Goal: Task Accomplishment & Management: Manage account settings

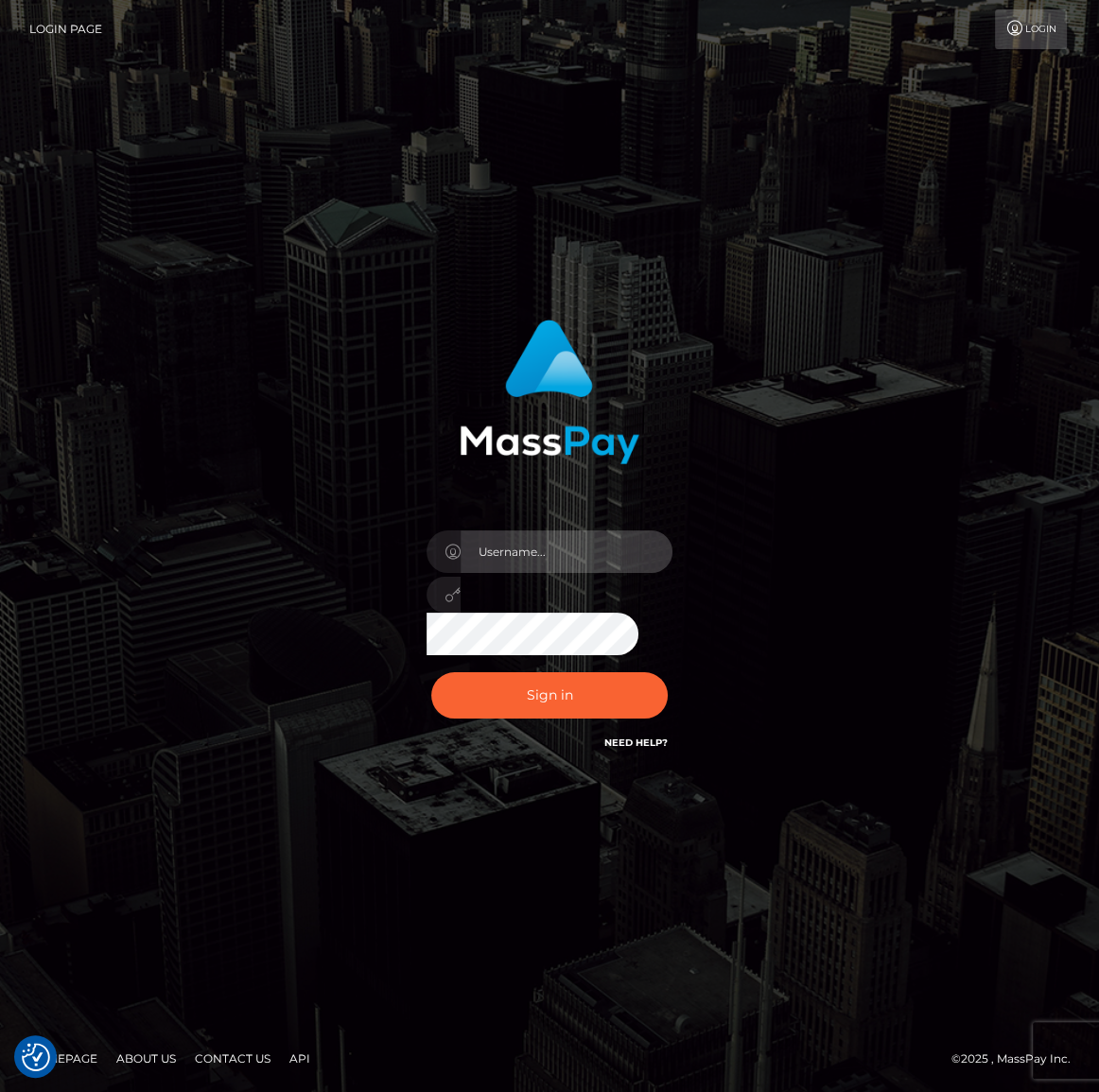
type input "[PERSON_NAME].spree"
click at [525, 559] on input "[PERSON_NAME].spree" at bounding box center [566, 551] width 212 height 42
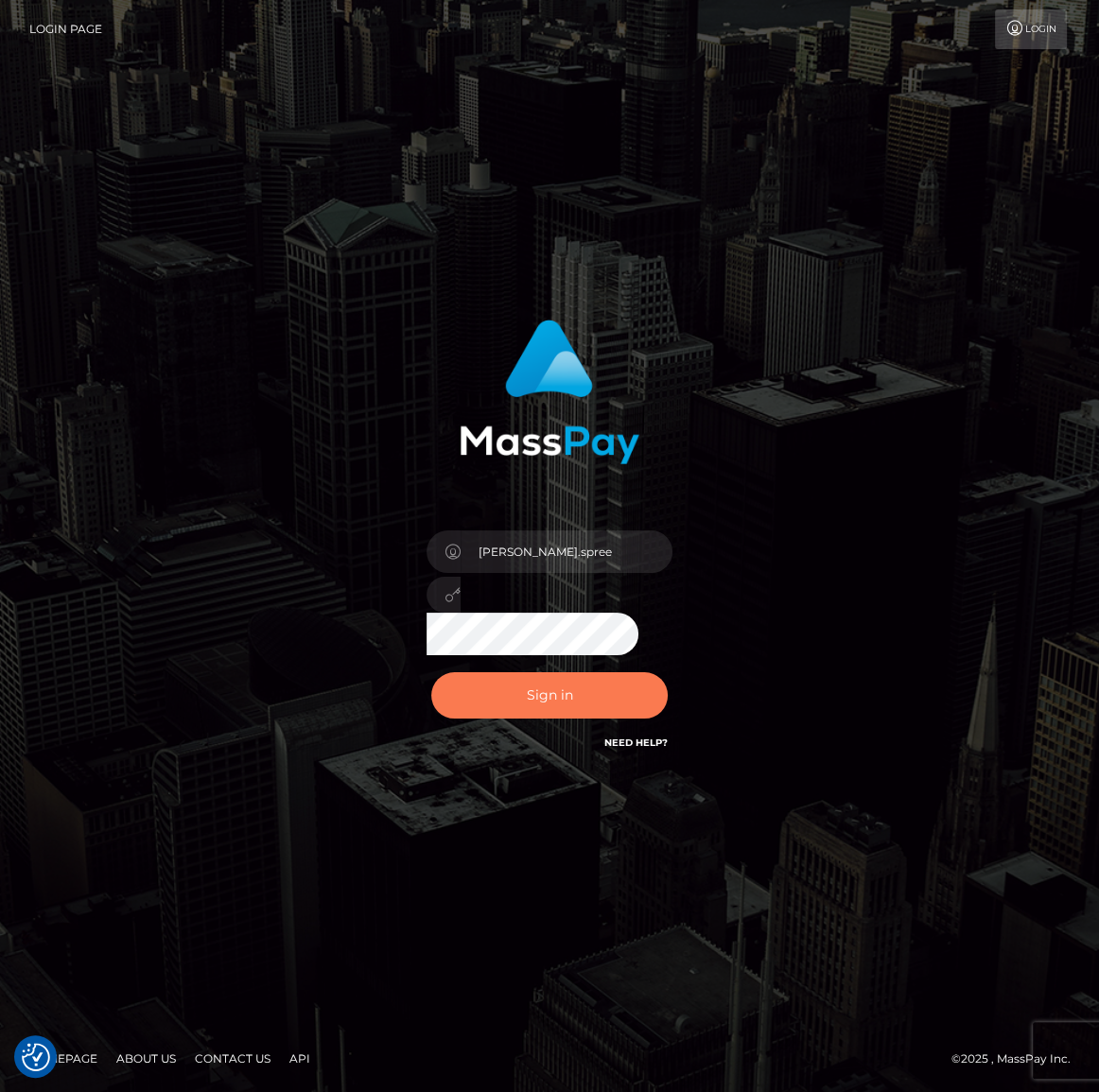
click at [547, 689] on button "Sign in" at bounding box center [549, 695] width 237 height 46
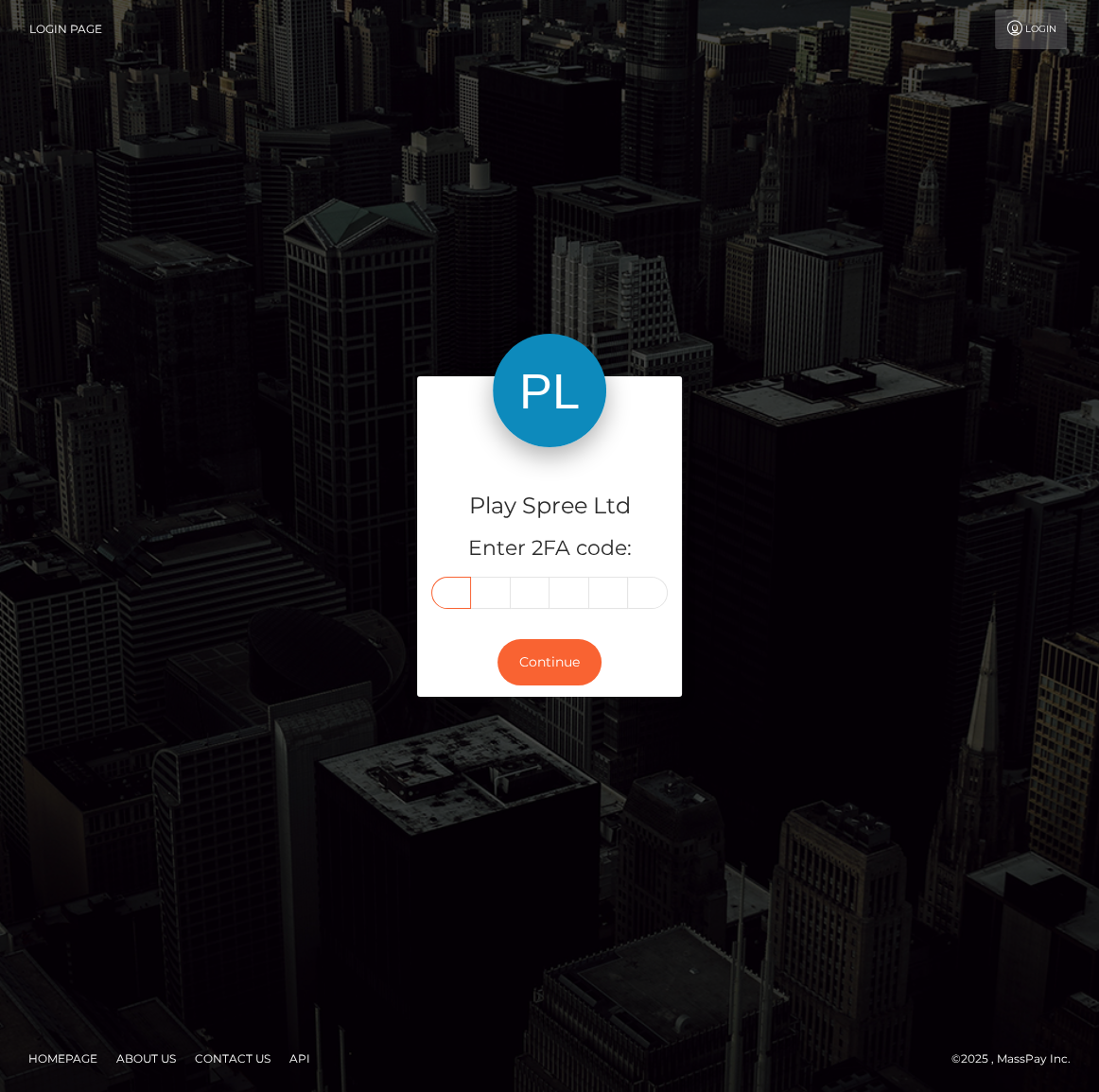
drag, startPoint x: 444, startPoint y: 598, endPoint x: 415, endPoint y: 695, distance: 101.2
click at [444, 597] on input "text" at bounding box center [450, 592] width 39 height 33
click at [452, 597] on input "text" at bounding box center [450, 592] width 39 height 33
type input "9"
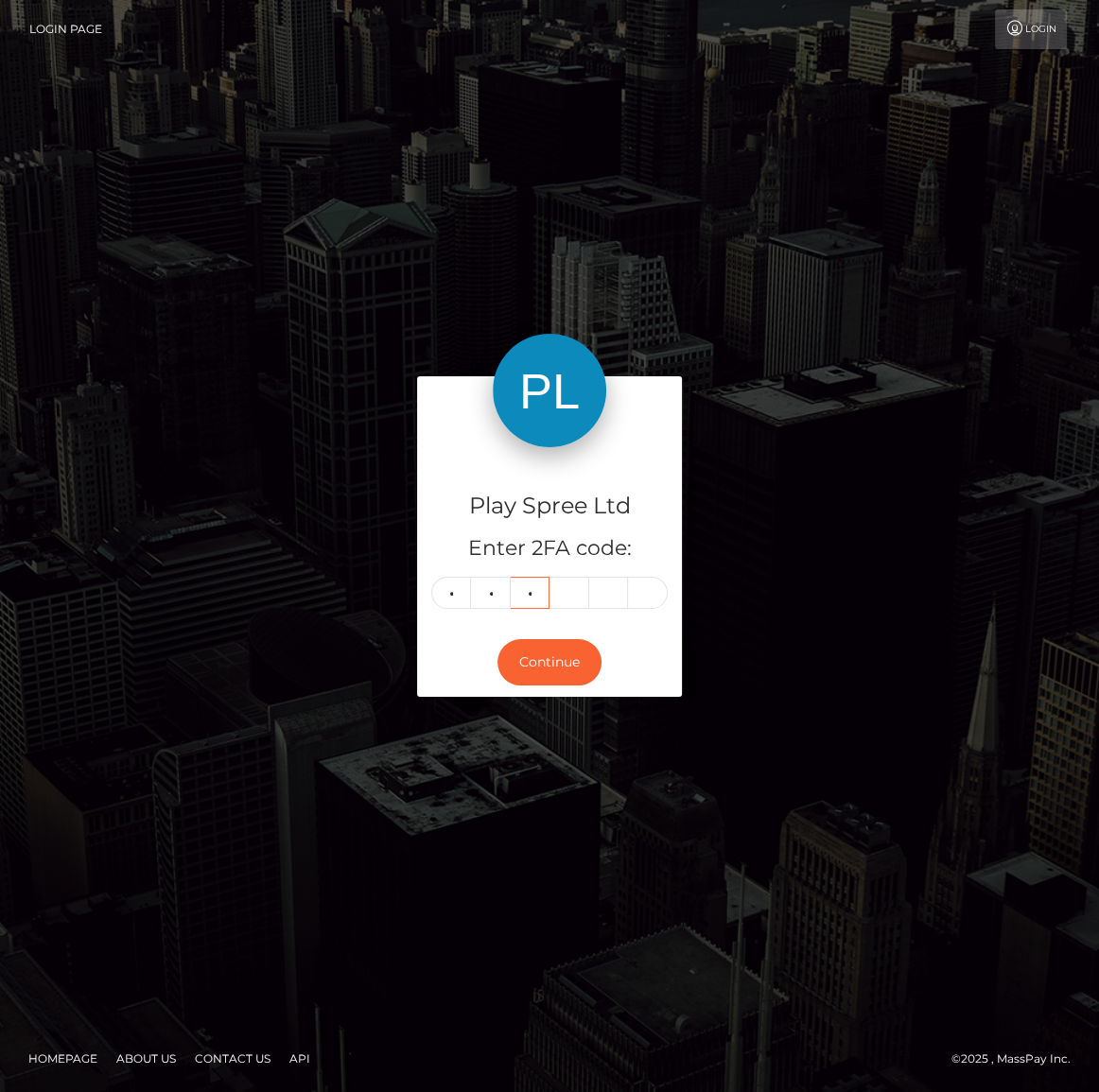
type input "2"
type input "3"
type input "2"
type input "7"
click at [547, 662] on button "Continue" at bounding box center [550, 661] width 104 height 46
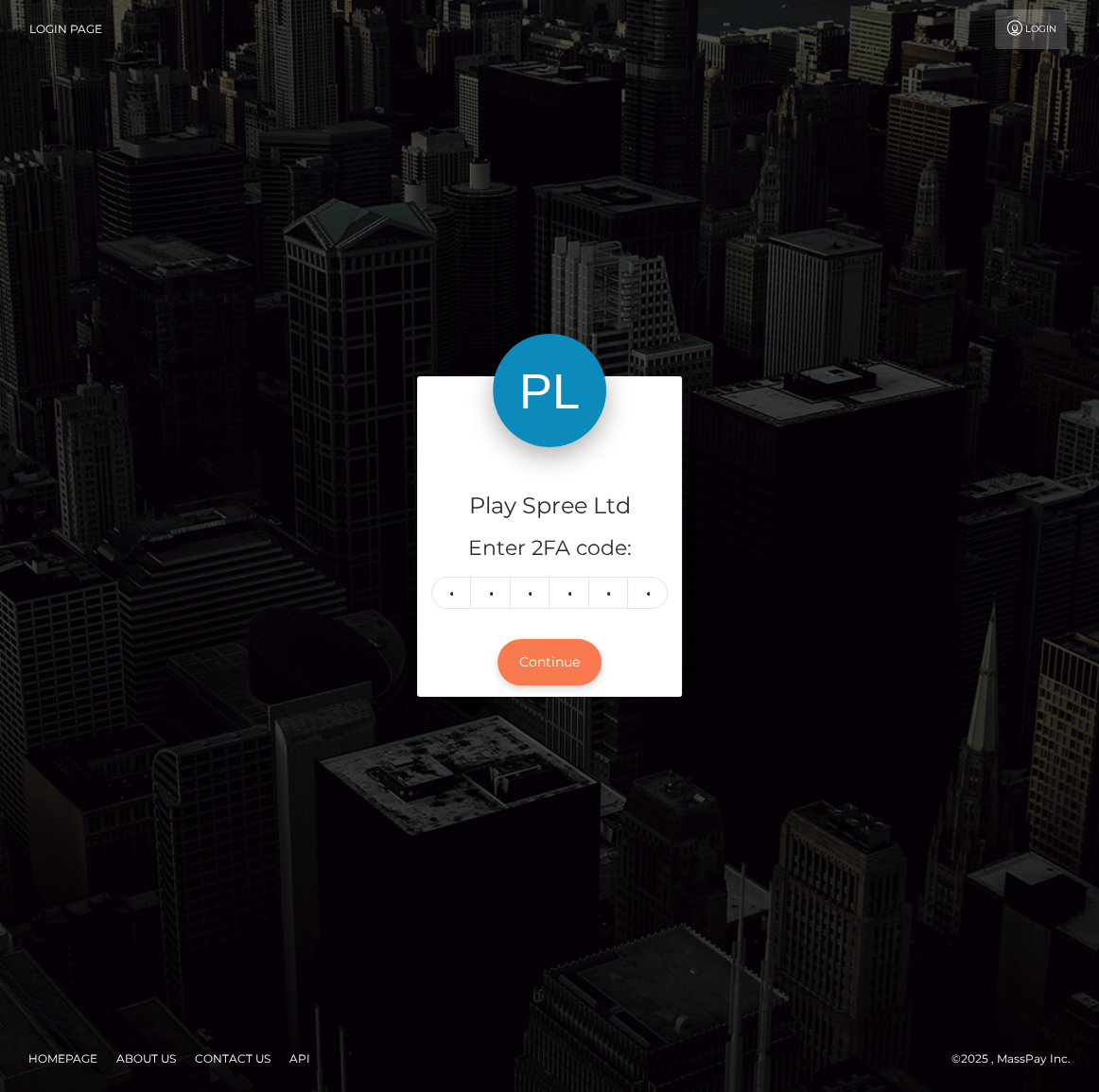
click at [578, 666] on button "Continue" at bounding box center [550, 661] width 104 height 46
